Goal: Navigation & Orientation: Find specific page/section

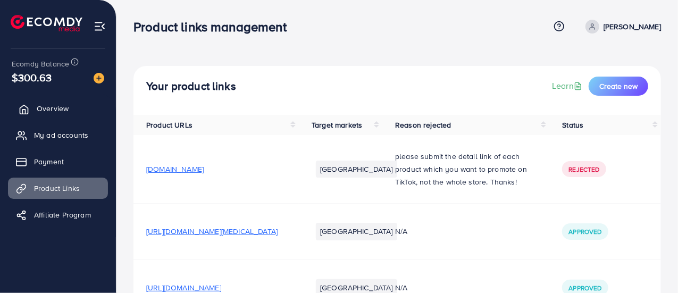
click at [48, 102] on link "Overview" at bounding box center [58, 108] width 100 height 21
